Goal: Transaction & Acquisition: Purchase product/service

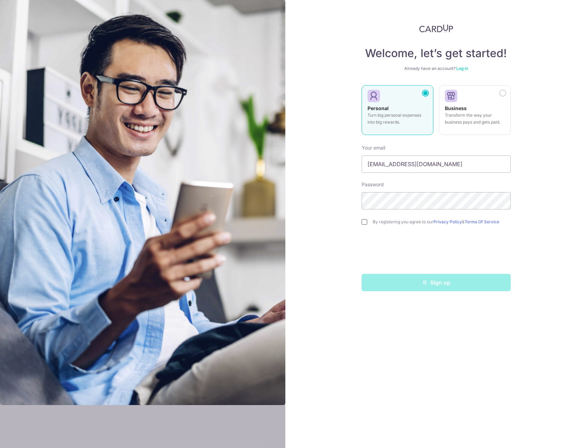
click at [363, 220] on input "checkbox" at bounding box center [364, 222] width 6 height 6
checkbox input "true"
click at [465, 68] on link "Log in" at bounding box center [462, 68] width 12 height 5
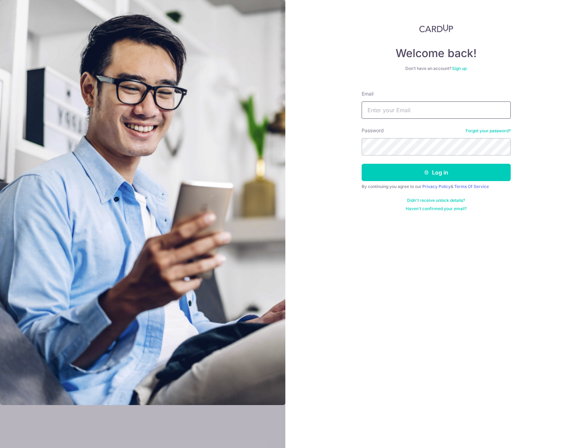
click at [422, 112] on input "Email" at bounding box center [435, 110] width 149 height 17
type input "[EMAIL_ADDRESS][DOMAIN_NAME]"
click at [361, 164] on button "Log in" at bounding box center [435, 172] width 149 height 17
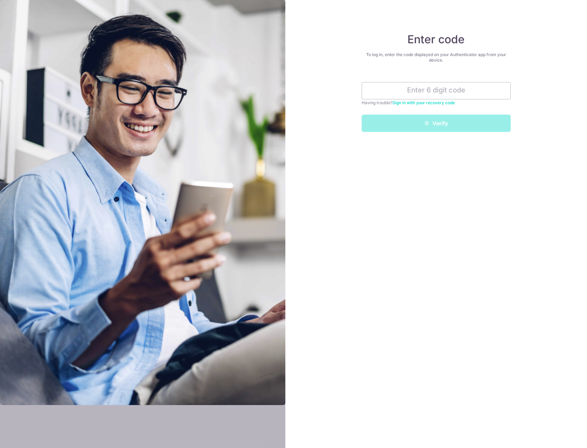
type input "8"
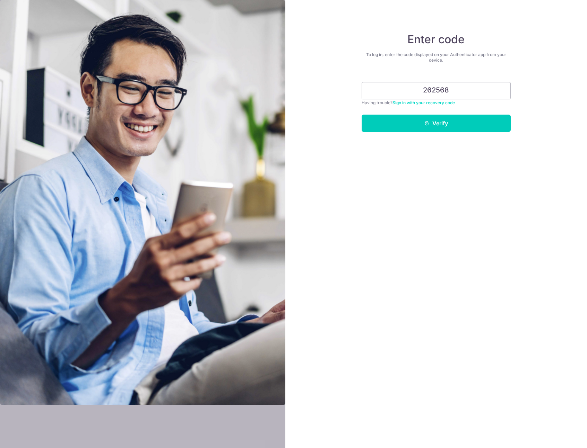
type input "262568"
click at [361, 115] on button "Verify" at bounding box center [435, 123] width 149 height 17
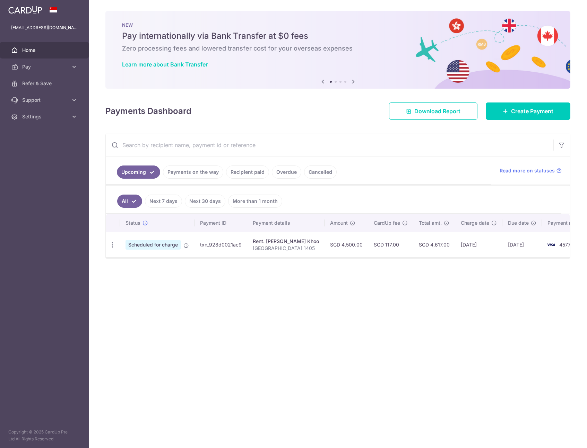
click at [222, 244] on td "txn_928d0021ac9" at bounding box center [220, 244] width 53 height 25
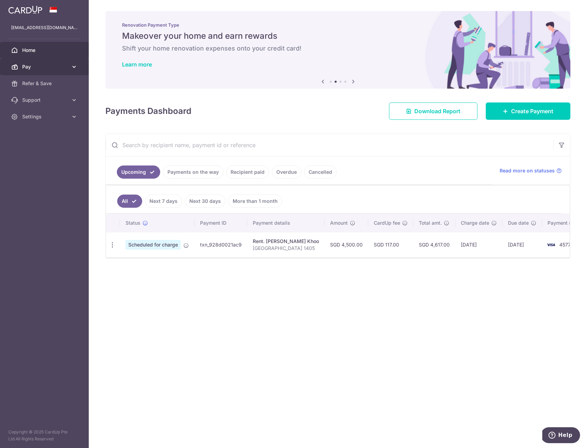
click at [31, 67] on span "Pay" at bounding box center [45, 66] width 46 height 7
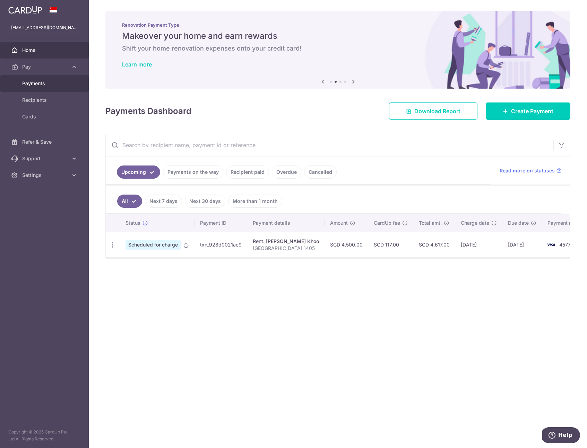
click at [36, 83] on span "Payments" at bounding box center [45, 83] width 46 height 7
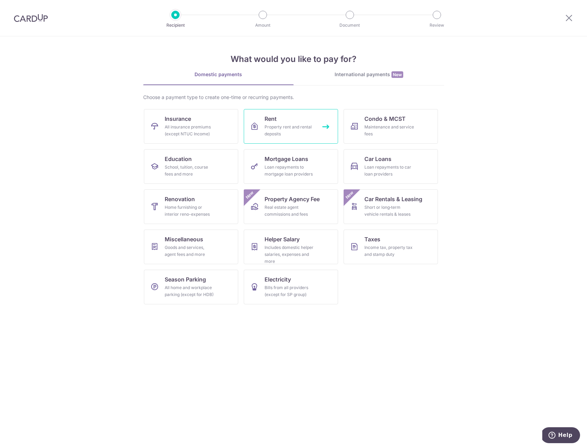
click at [274, 115] on span "Rent" at bounding box center [270, 119] width 12 height 8
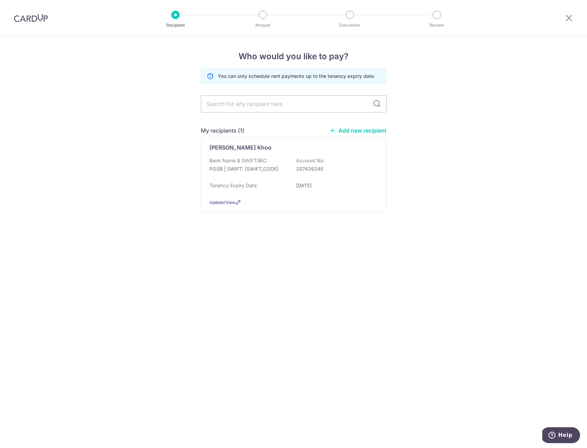
click at [352, 130] on link "Add new recipient" at bounding box center [357, 130] width 57 height 7
